Goal: Navigation & Orientation: Find specific page/section

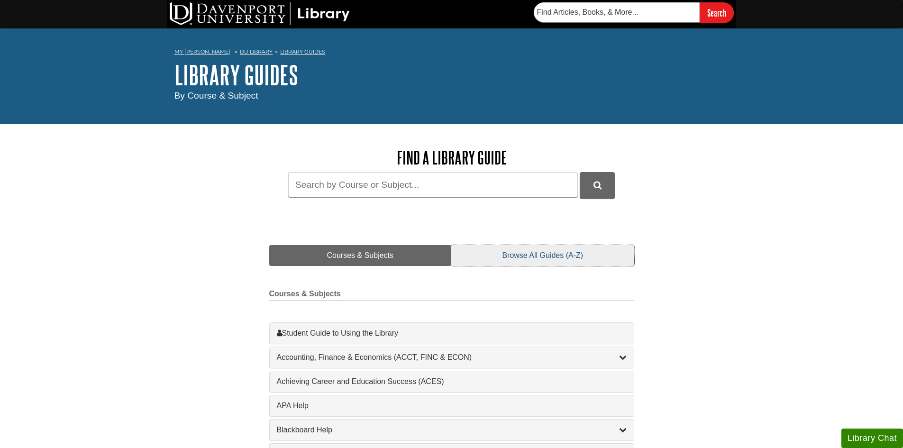
click at [546, 258] on link "Browse All Guides (A-Z)" at bounding box center [543, 255] width 183 height 21
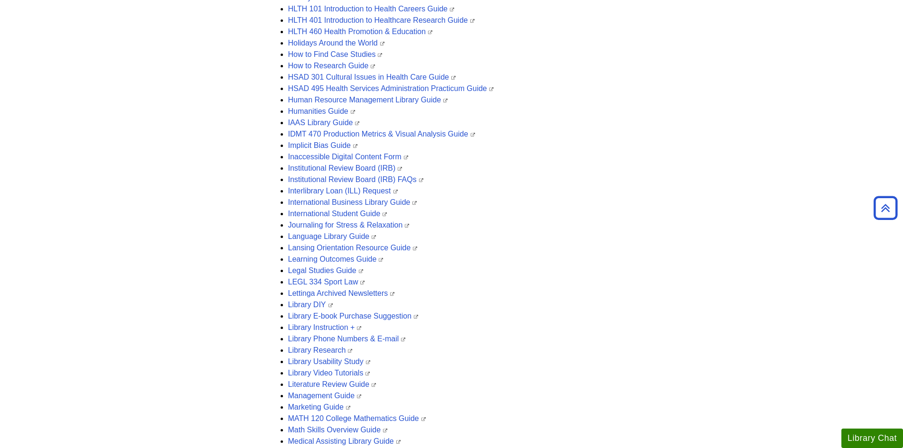
scroll to position [1350, 0]
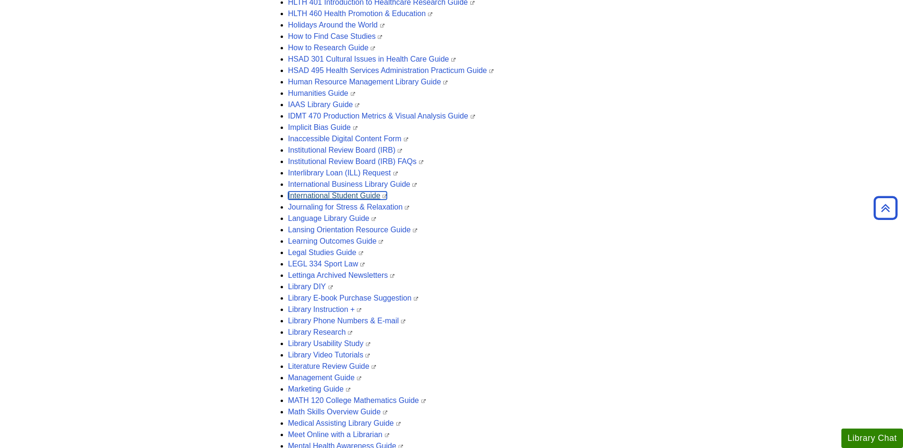
click at [362, 194] on link "International Student Guide" at bounding box center [337, 196] width 99 height 8
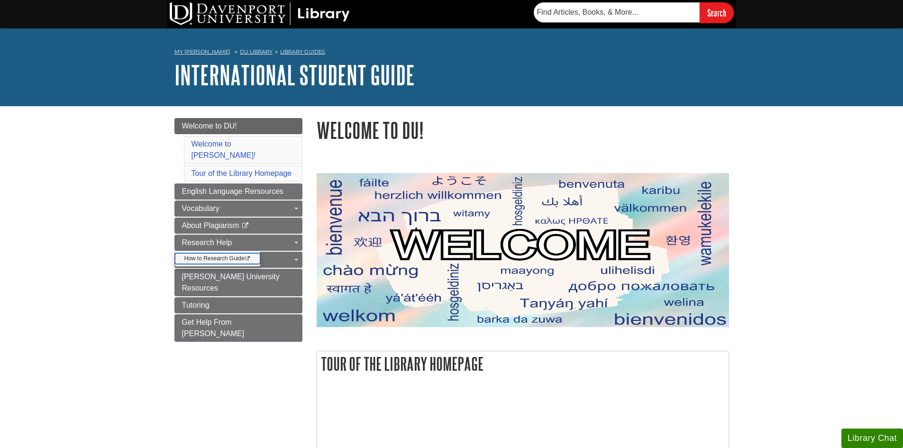
click at [224, 253] on link "How to Research Guide This link opens in a new window" at bounding box center [217, 258] width 85 height 11
click at [219, 281] on link "Librarian by Subject This link opens in a new window" at bounding box center [216, 286] width 83 height 11
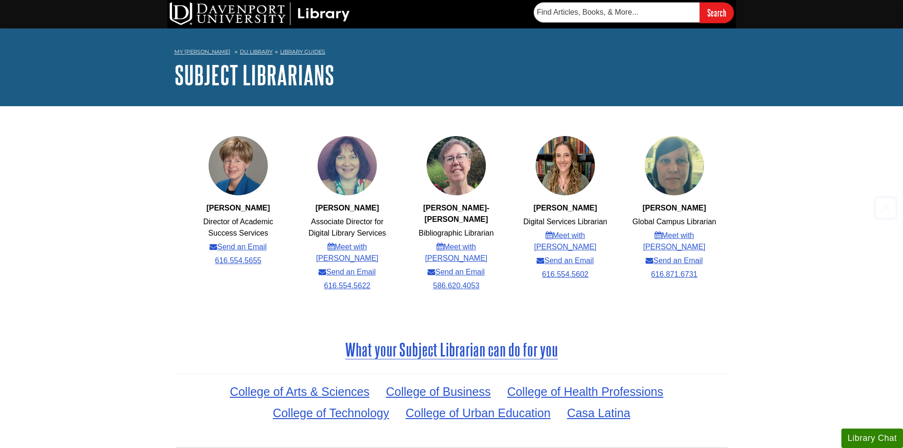
scroll to position [324, 0]
